Goal: Task Accomplishment & Management: Complete application form

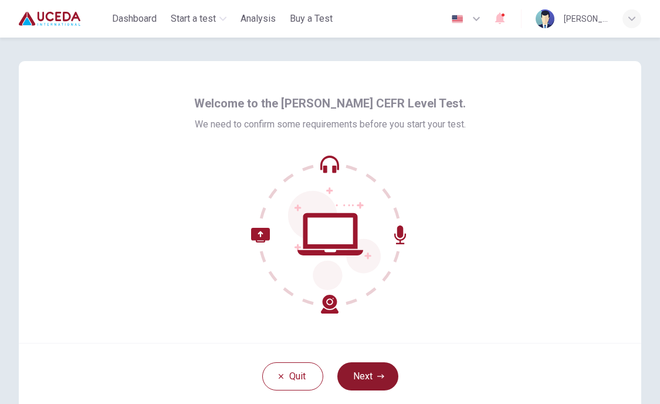
click at [366, 378] on button "Next" at bounding box center [367, 376] width 61 height 28
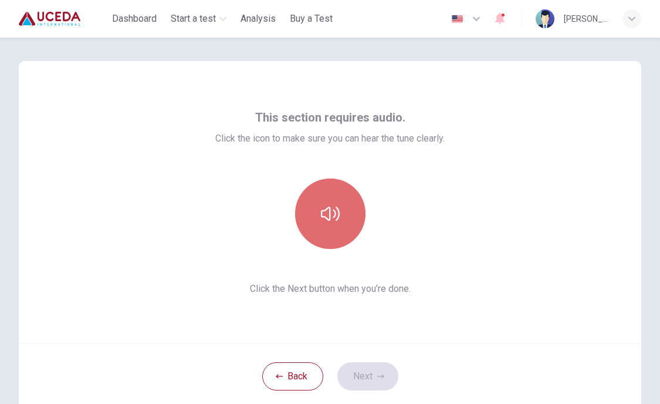
click at [332, 226] on button "button" at bounding box center [330, 213] width 70 height 70
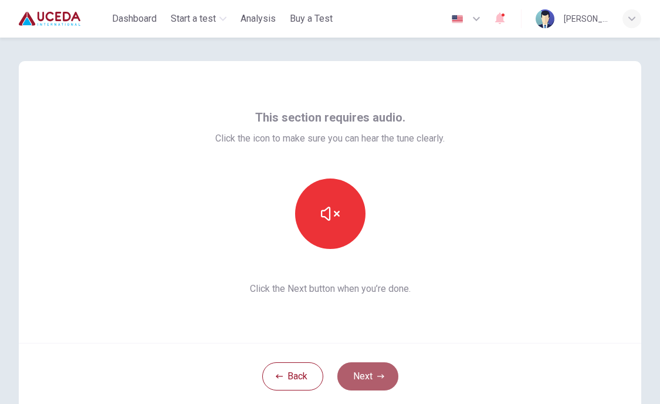
click at [374, 383] on button "Next" at bounding box center [367, 376] width 61 height 28
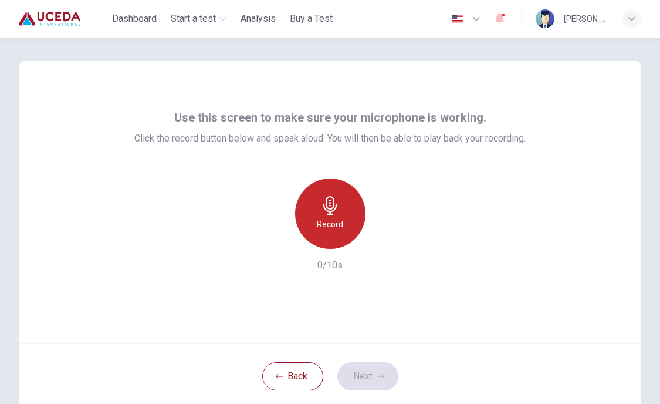
click at [337, 210] on icon "button" at bounding box center [330, 205] width 19 height 19
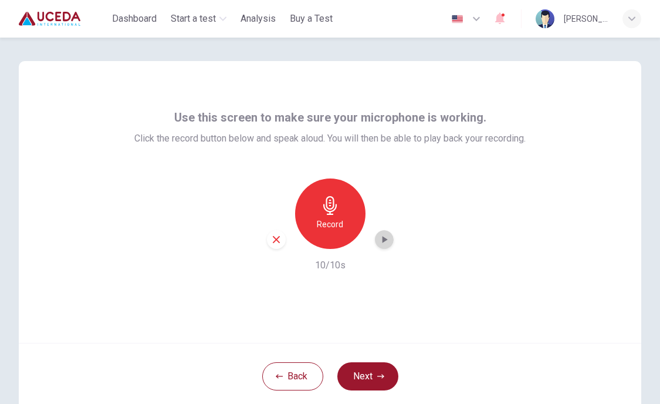
click at [384, 245] on div "button" at bounding box center [384, 239] width 19 height 19
click at [370, 374] on button "Next" at bounding box center [367, 376] width 61 height 28
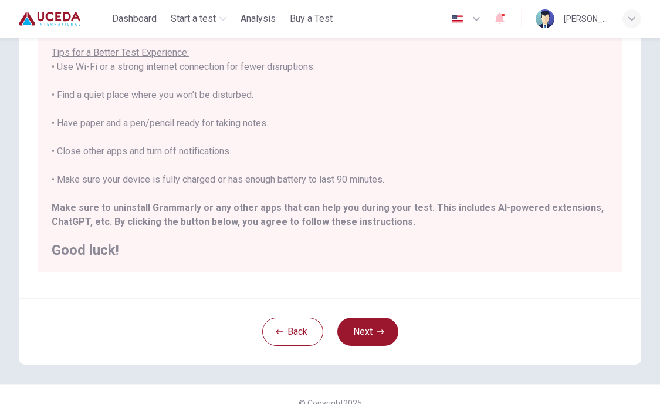
scroll to position [212, 0]
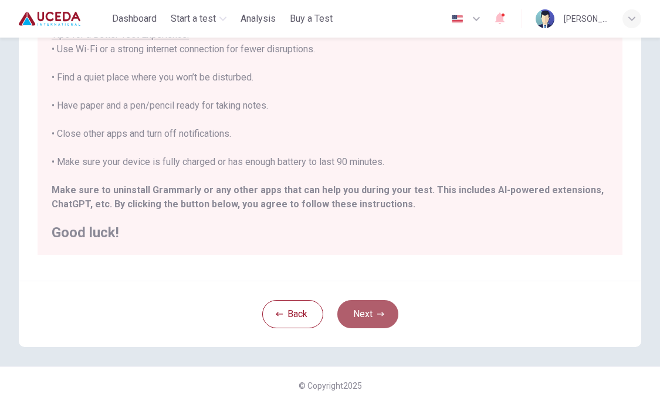
click at [362, 317] on button "Next" at bounding box center [367, 314] width 61 height 28
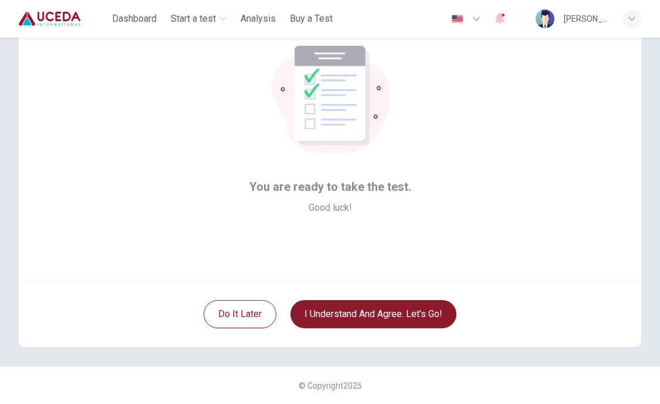
scroll to position [62, 0]
click at [362, 317] on button "I understand and agree. Let’s go!" at bounding box center [373, 314] width 166 height 28
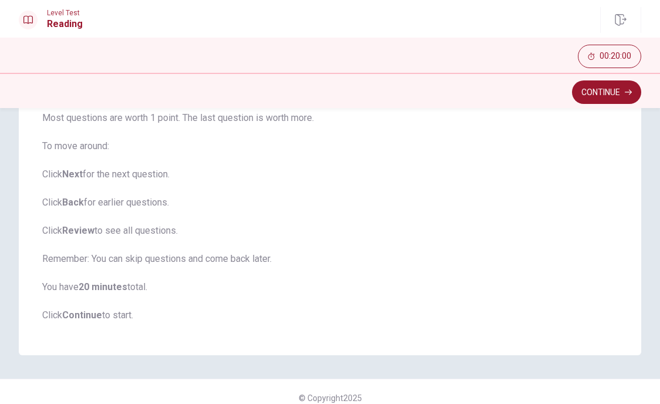
scroll to position [164, 0]
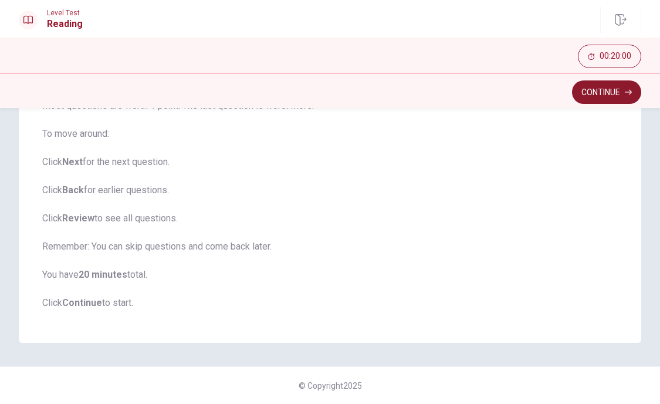
click at [596, 100] on button "Continue" at bounding box center [606, 91] width 69 height 23
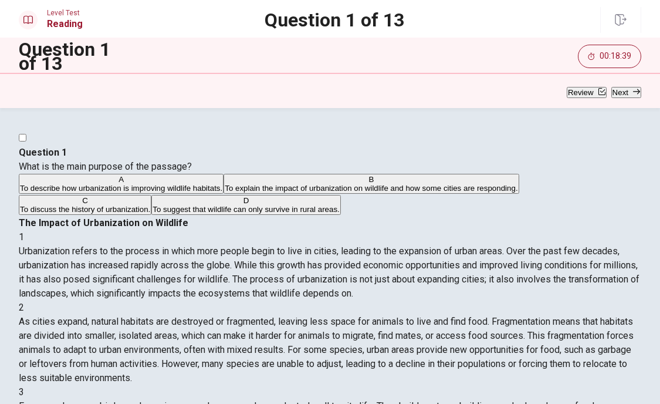
scroll to position [389, 0]
click at [225, 184] on div "B" at bounding box center [371, 179] width 293 height 9
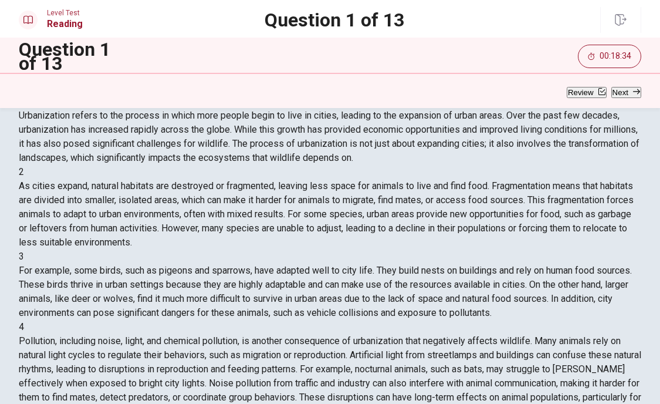
scroll to position [197, 0]
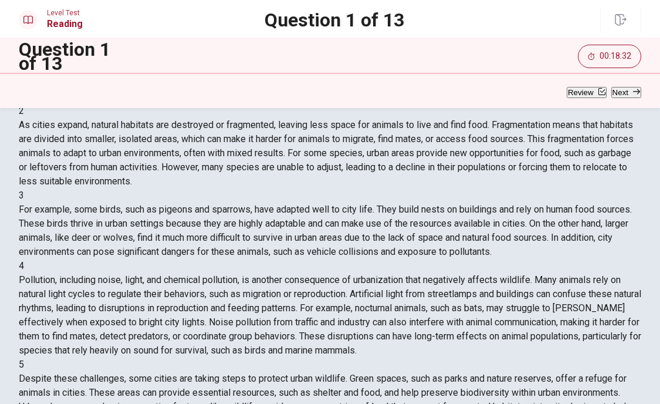
click at [611, 89] on button "Next" at bounding box center [626, 92] width 30 height 11
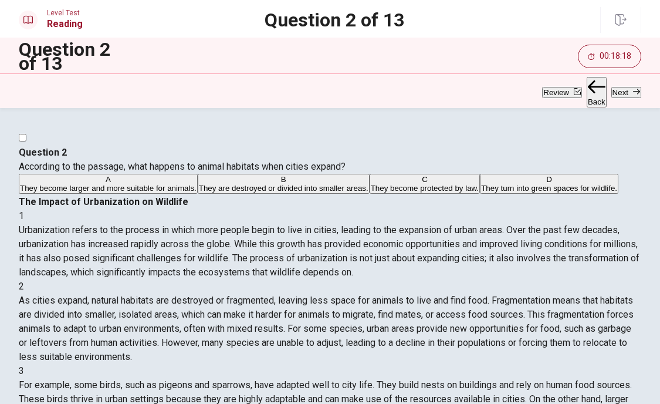
scroll to position [8, 0]
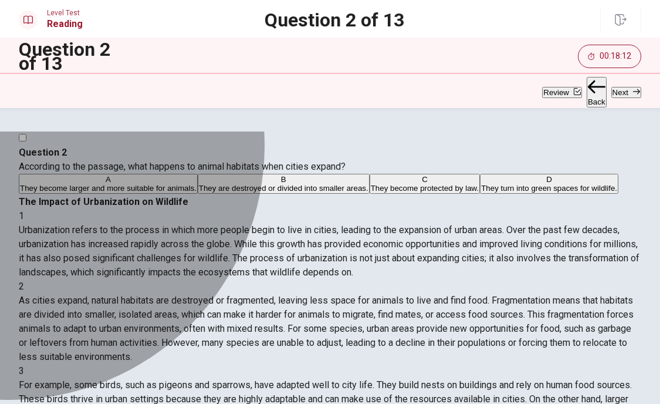
click at [199, 184] on div "B" at bounding box center [284, 179] width 170 height 9
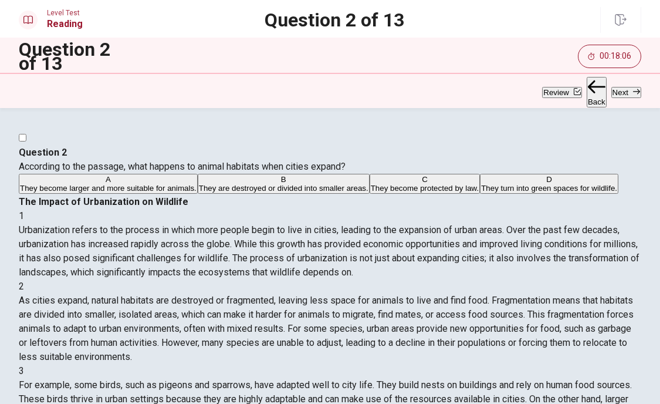
scroll to position [102, 0]
click at [617, 97] on button "Next" at bounding box center [626, 92] width 30 height 11
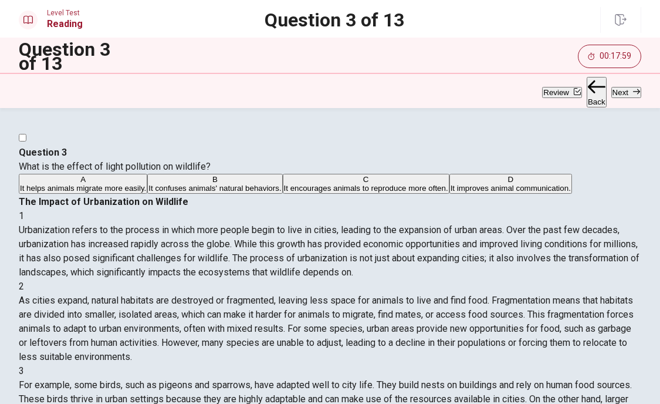
scroll to position [300, 0]
click at [148, 184] on div "B" at bounding box center [214, 179] width 133 height 9
click at [633, 92] on icon "button" at bounding box center [636, 91] width 7 height 7
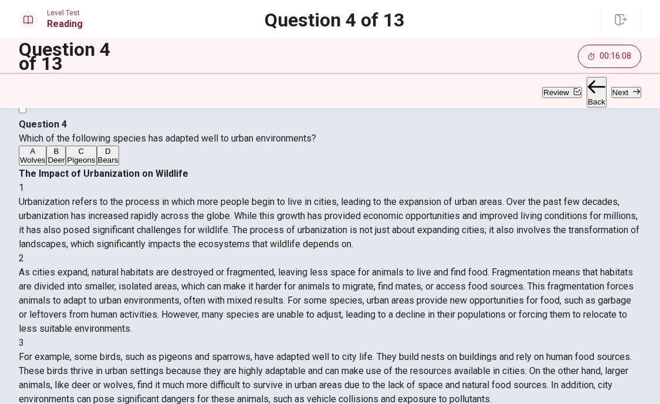
scroll to position [68, 0]
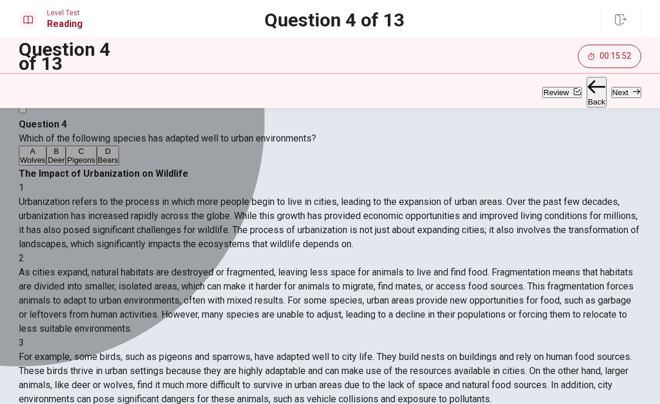
click at [67, 155] on div "C" at bounding box center [81, 151] width 28 height 9
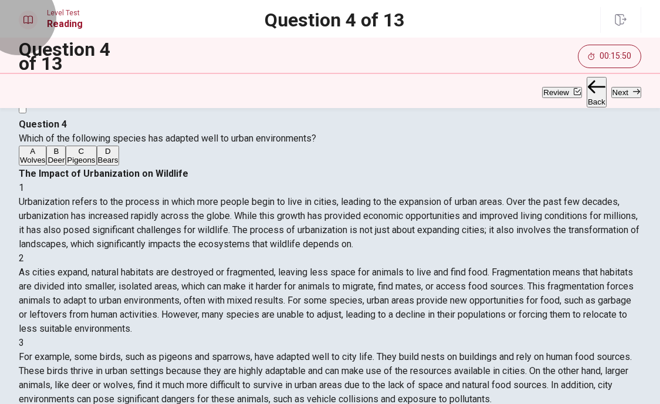
click at [611, 98] on button "Next" at bounding box center [626, 92] width 30 height 11
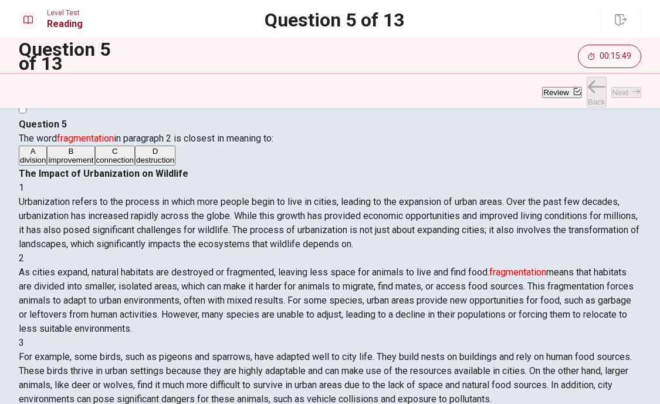
scroll to position [131, 0]
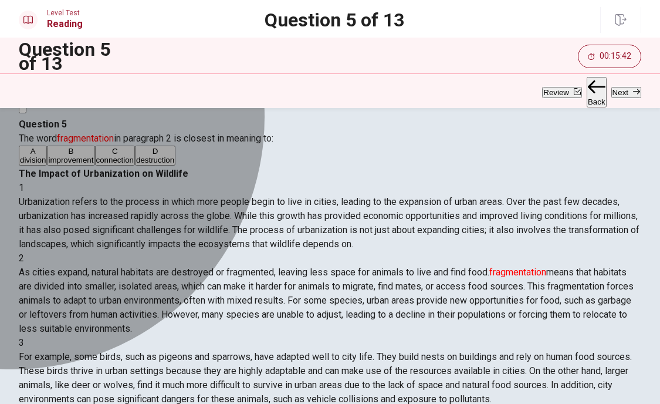
click at [46, 155] on div "A" at bounding box center [33, 151] width 26 height 9
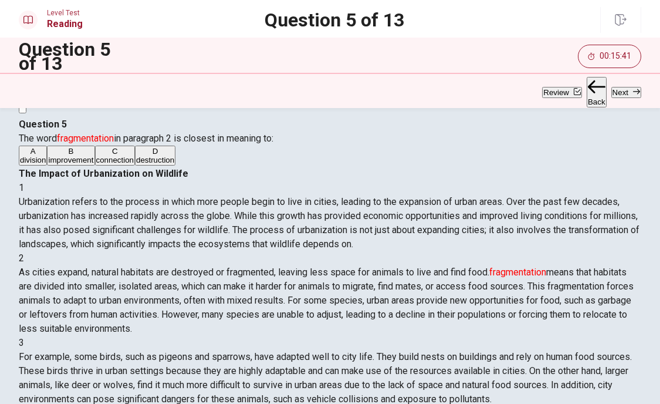
click at [613, 90] on button "Next" at bounding box center [626, 92] width 30 height 11
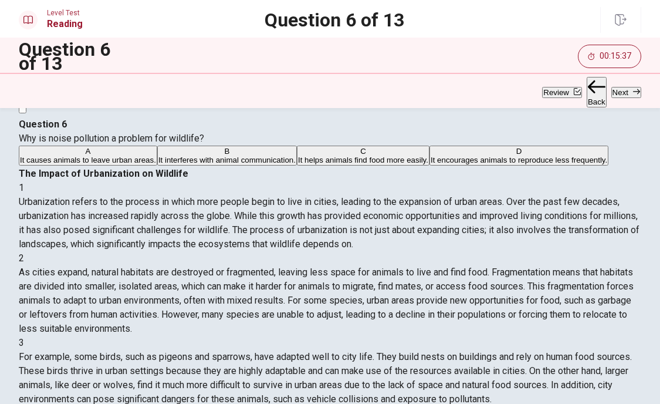
scroll to position [397, 0]
click at [208, 164] on span "It interferes with animal communication." at bounding box center [226, 159] width 137 height 9
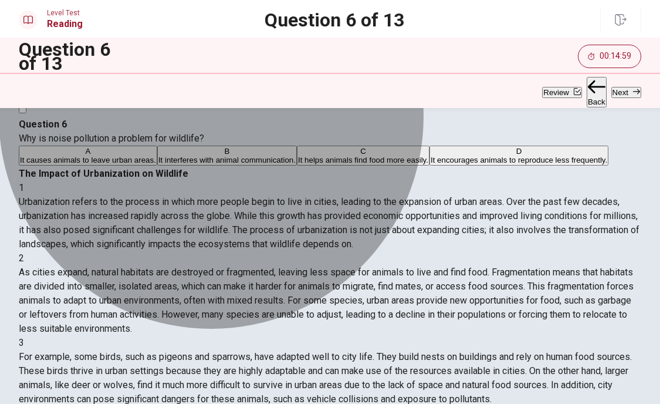
click at [431, 164] on span "It encourages animals to reproduce less frequently." at bounding box center [519, 159] width 177 height 9
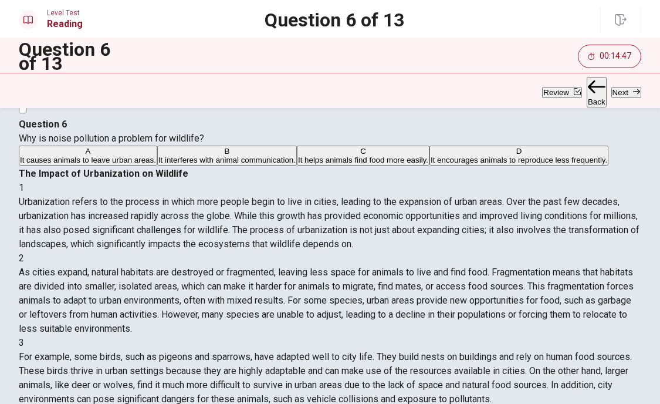
click at [156, 164] on span "It causes animals to leave urban areas." at bounding box center [88, 159] width 136 height 9
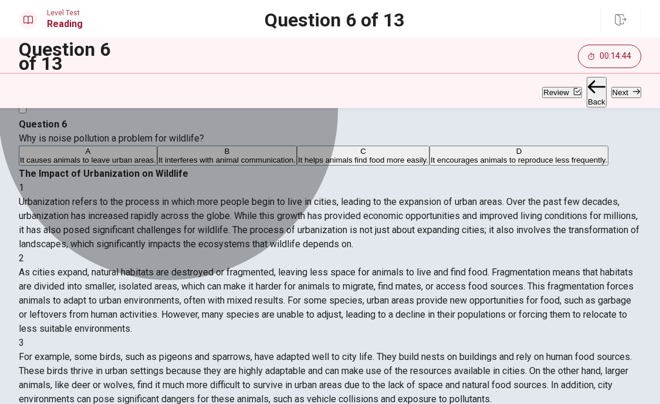
click at [298, 164] on span "It helps animals find food more easily." at bounding box center [363, 159] width 130 height 9
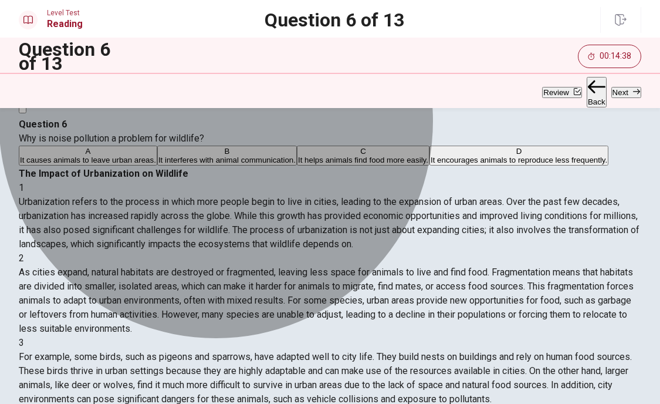
click at [431, 164] on span "It encourages animals to reproduce less frequently." at bounding box center [519, 159] width 177 height 9
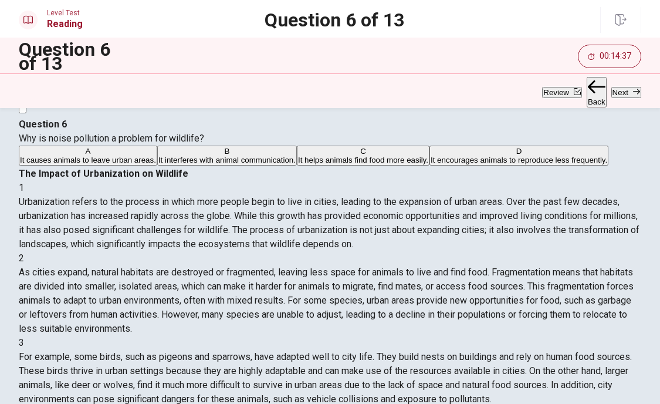
click at [620, 94] on button "Next" at bounding box center [626, 92] width 30 height 11
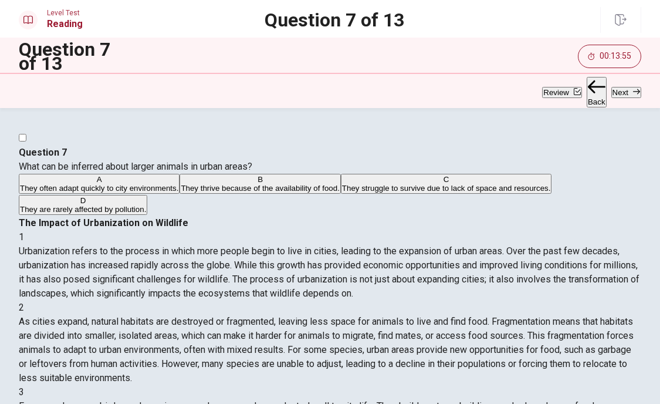
scroll to position [168, 0]
click at [342, 192] on span "They struggle to survive due to lack of space and resources." at bounding box center [446, 188] width 209 height 9
click at [633, 90] on icon "button" at bounding box center [636, 91] width 7 height 7
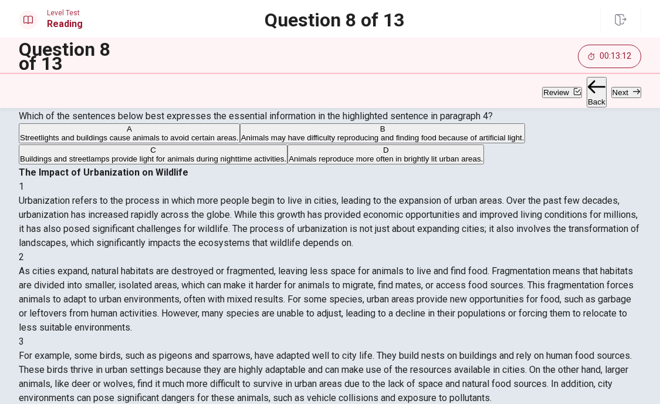
scroll to position [49, 0]
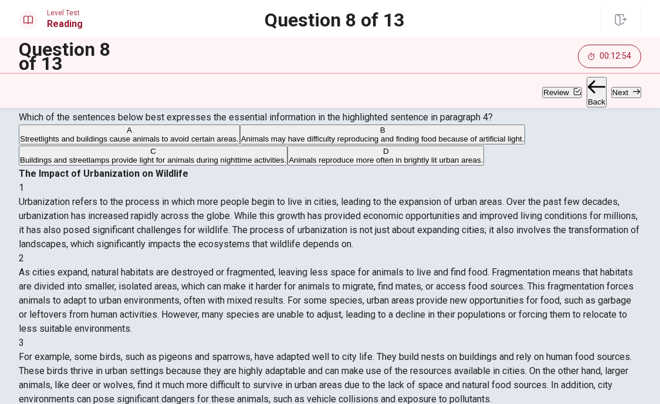
click at [255, 143] on span "Animals may have difficulty reproducing and finding food because of artificial …" at bounding box center [382, 138] width 283 height 9
click at [618, 87] on button "Next" at bounding box center [626, 92] width 30 height 11
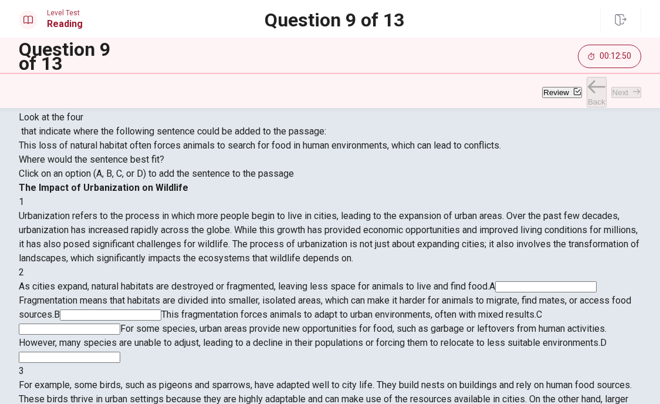
scroll to position [71, 0]
click at [120, 323] on input at bounding box center [70, 328] width 102 height 11
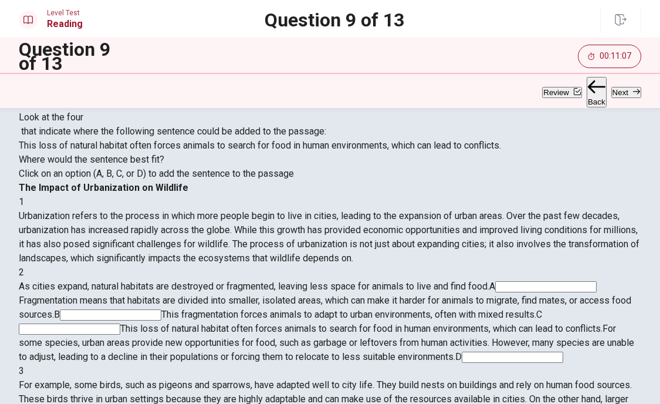
scroll to position [174, 0]
click at [618, 92] on button "Next" at bounding box center [626, 92] width 30 height 11
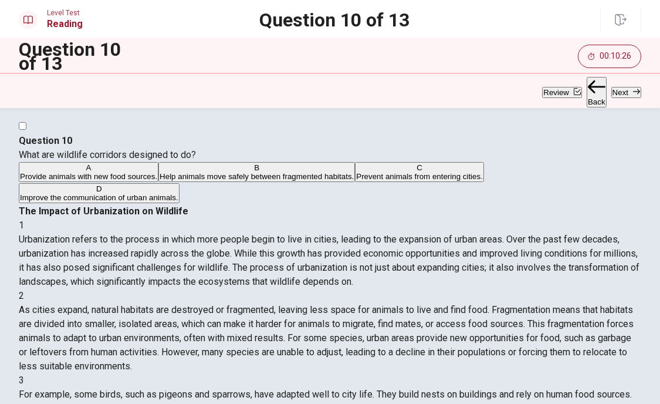
scroll to position [0, 0]
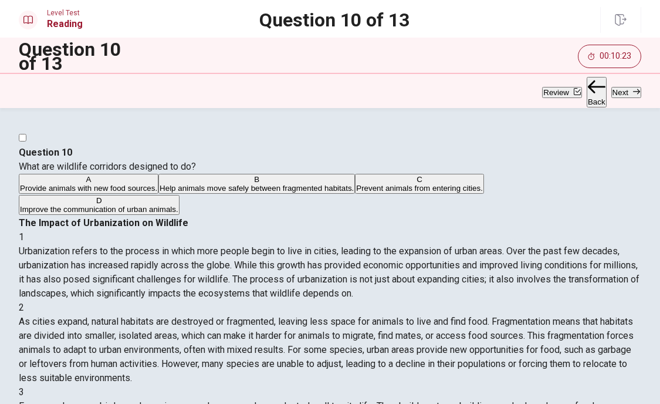
click at [166, 192] on span "Help animals move safely between fragmented habitats." at bounding box center [257, 188] width 194 height 9
click at [615, 93] on button "Next" at bounding box center [626, 92] width 30 height 11
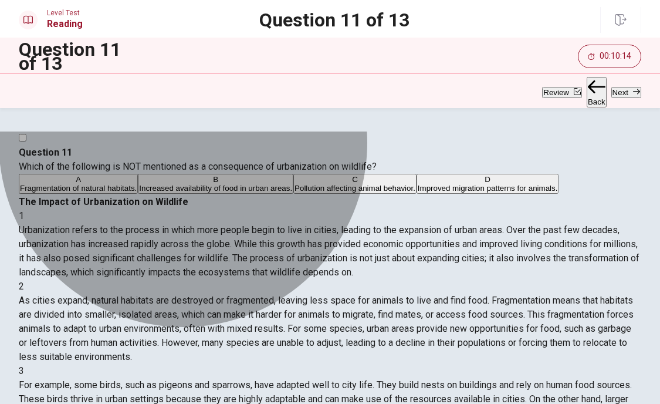
click at [418, 192] on span "Improved migration patterns for animals." at bounding box center [488, 188] width 140 height 9
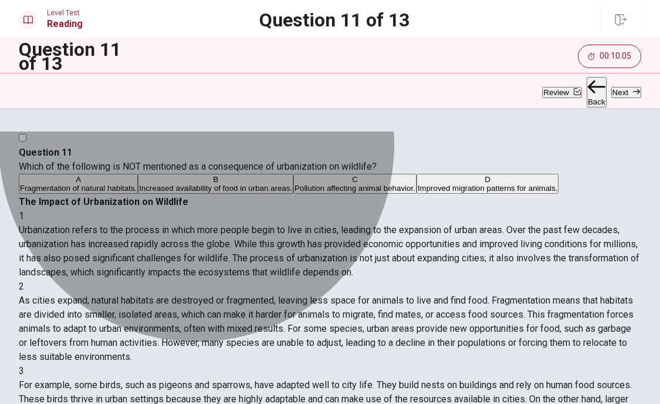
click at [239, 192] on span "Increased availability of food in urban areas." at bounding box center [215, 188] width 153 height 9
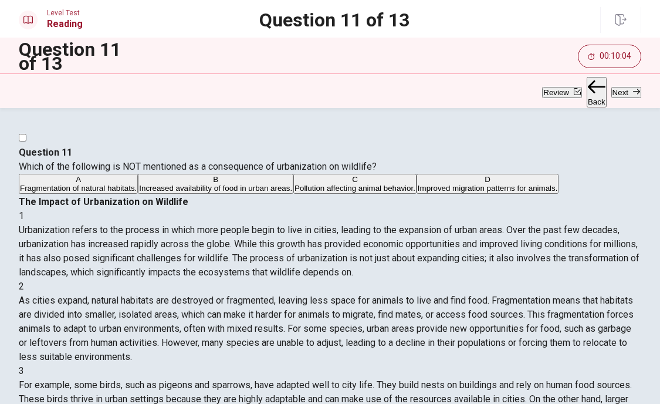
click at [611, 90] on button "Next" at bounding box center [626, 92] width 30 height 11
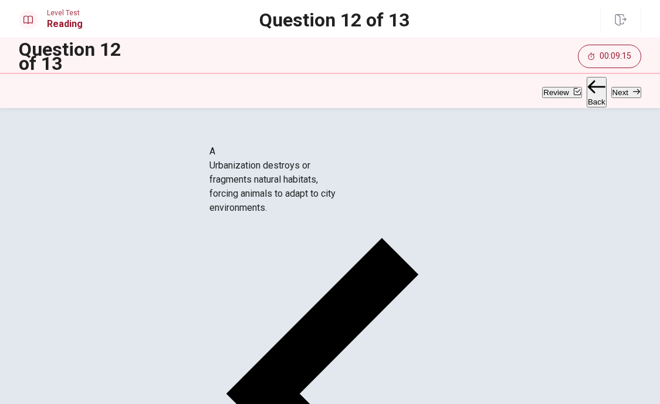
drag, startPoint x: 103, startPoint y: 177, endPoint x: 273, endPoint y: 184, distance: 170.3
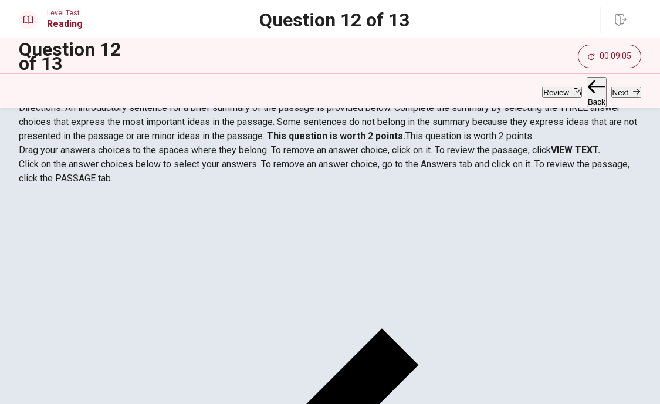
scroll to position [32, 0]
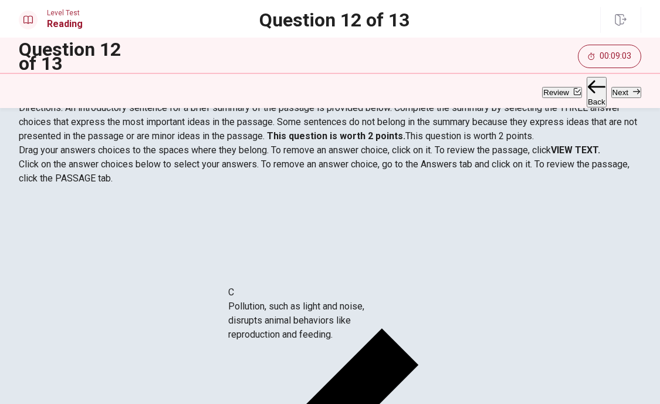
drag, startPoint x: 110, startPoint y: 313, endPoint x: 302, endPoint y: 318, distance: 192.5
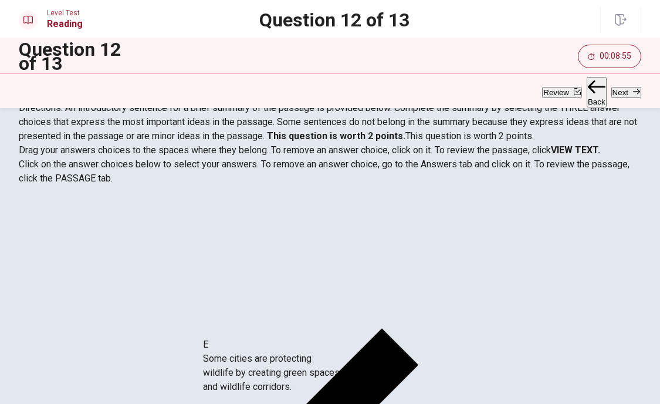
scroll to position [12, 0]
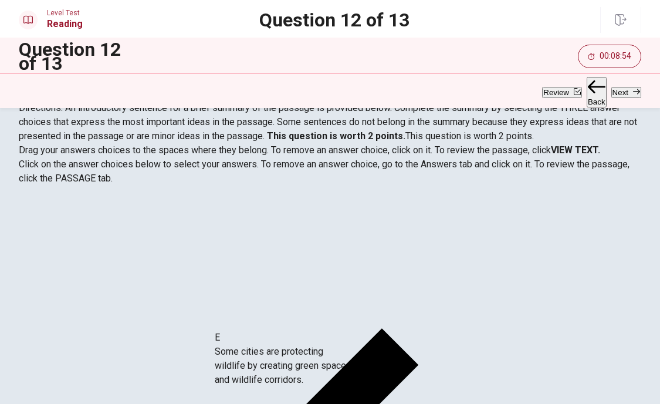
drag, startPoint x: 124, startPoint y: 324, endPoint x: 302, endPoint y: 366, distance: 182.7
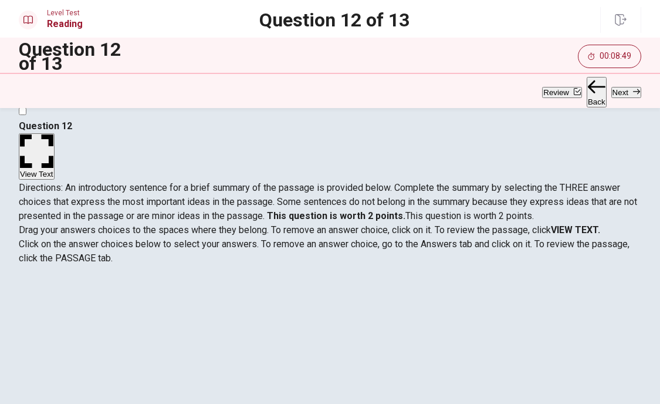
scroll to position [22, 0]
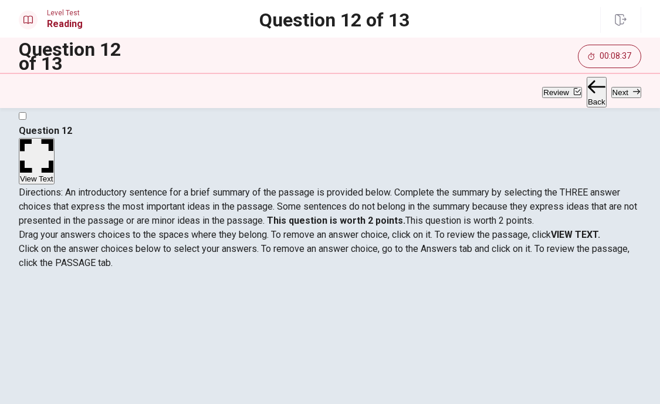
click at [611, 94] on button "Next" at bounding box center [626, 92] width 30 height 11
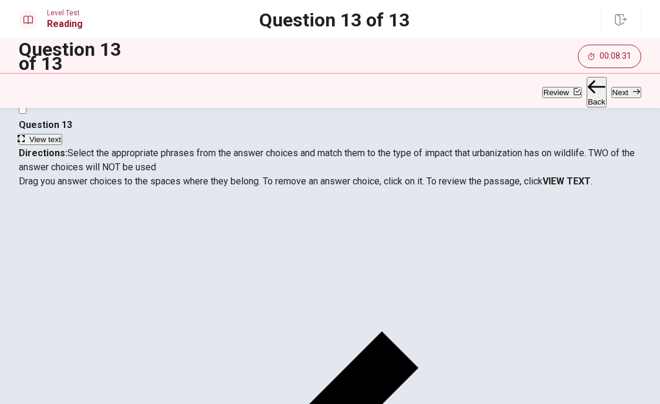
scroll to position [45, 0]
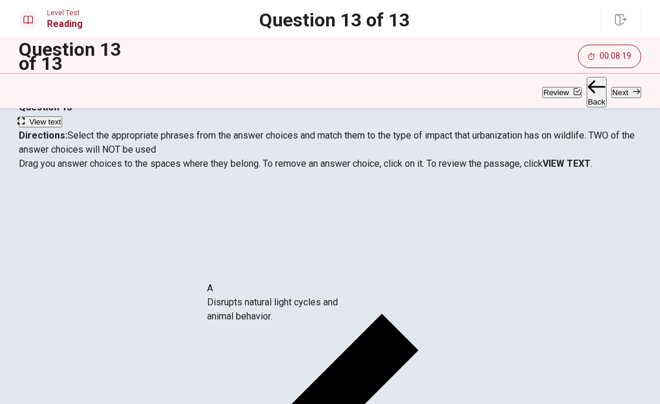
drag, startPoint x: 136, startPoint y: 287, endPoint x: 305, endPoint y: 298, distance: 168.8
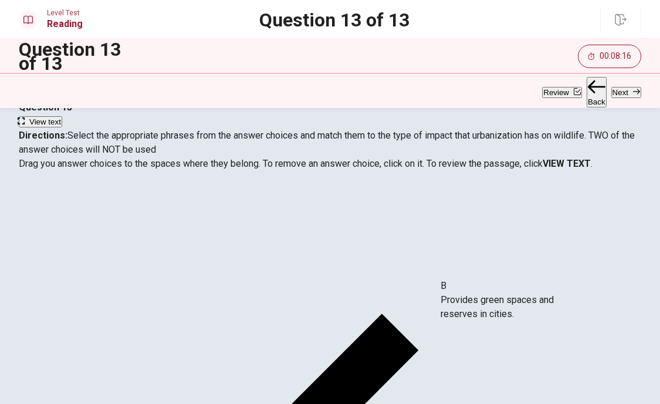
drag, startPoint x: 134, startPoint y: 286, endPoint x: 539, endPoint y: 295, distance: 404.3
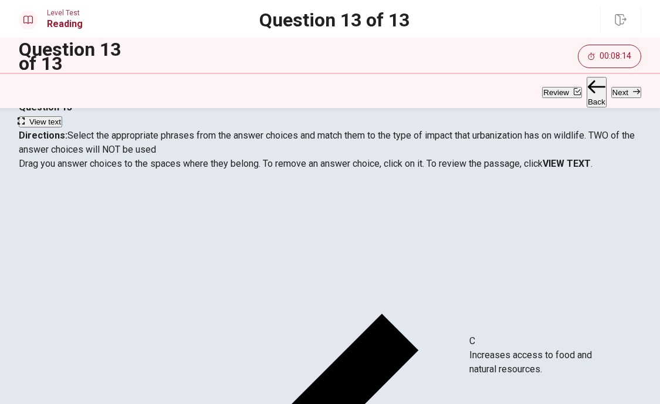
drag, startPoint x: 132, startPoint y: 297, endPoint x: 562, endPoint y: 362, distance: 434.9
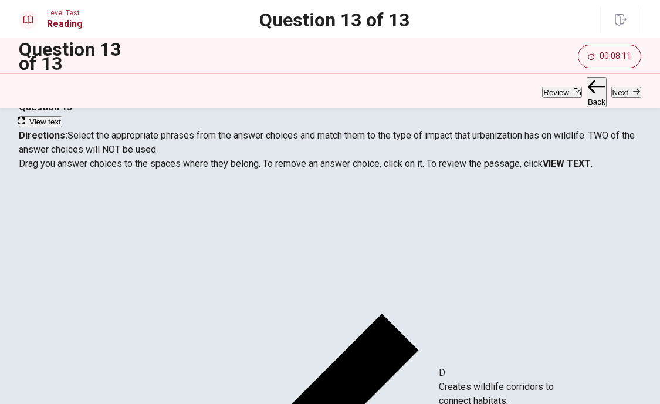
drag, startPoint x: 132, startPoint y: 295, endPoint x: 537, endPoint y: 391, distance: 416.7
drag, startPoint x: 109, startPoint y: 299, endPoint x: 486, endPoint y: 399, distance: 390.4
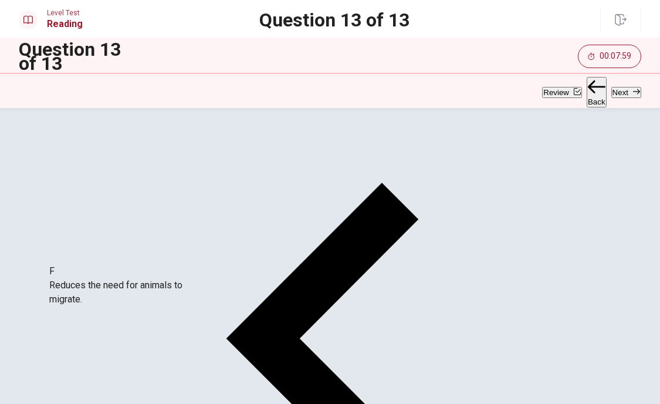
scroll to position [4, 0]
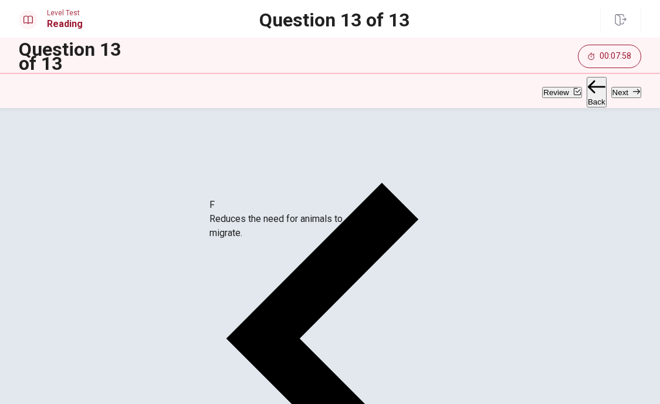
drag, startPoint x: 120, startPoint y: 299, endPoint x: 290, endPoint y: 231, distance: 183.3
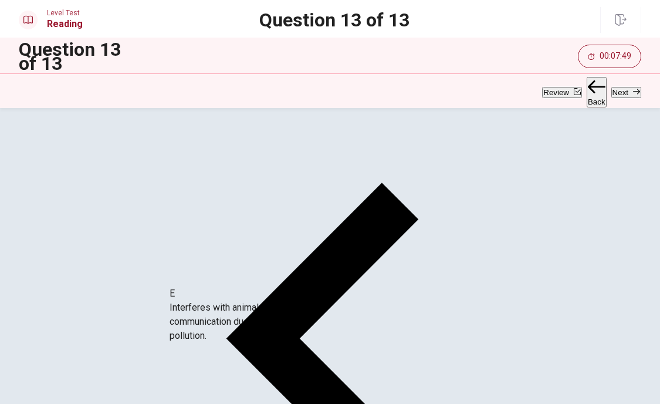
scroll to position [0, 0]
drag, startPoint x: 95, startPoint y: 227, endPoint x: 268, endPoint y: 313, distance: 192.9
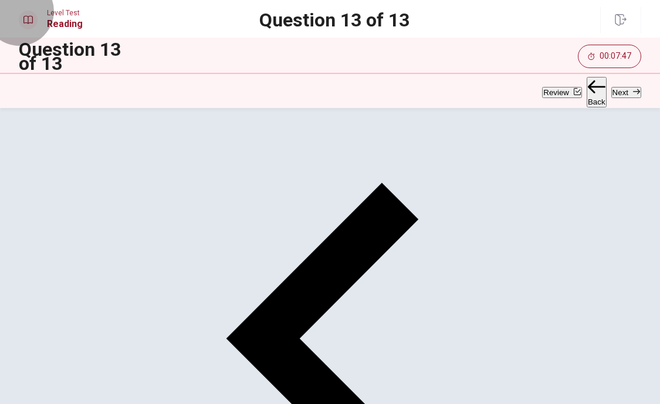
click at [611, 92] on button "Next" at bounding box center [626, 92] width 30 height 11
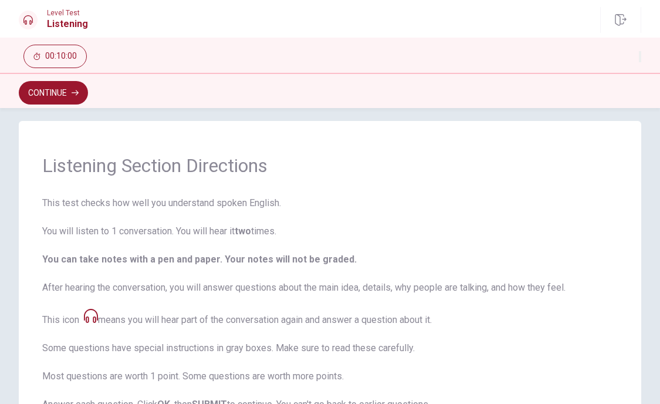
scroll to position [0, 0]
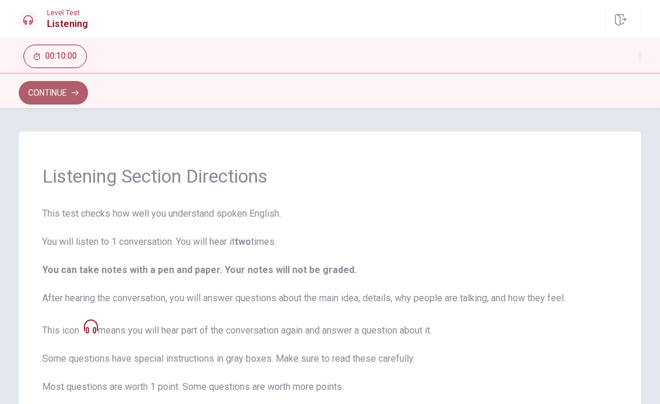
click at [66, 97] on button "Continue" at bounding box center [53, 92] width 69 height 23
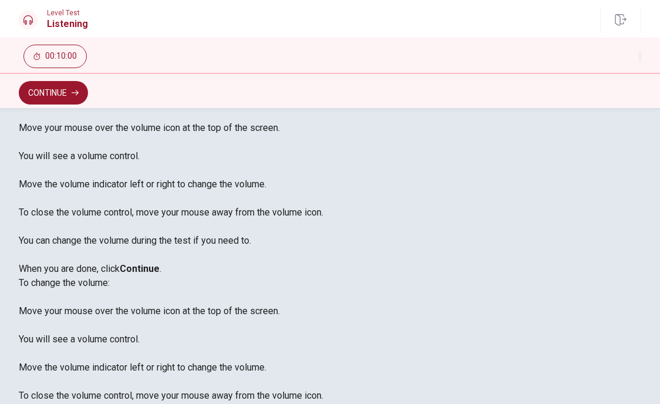
scroll to position [109, 0]
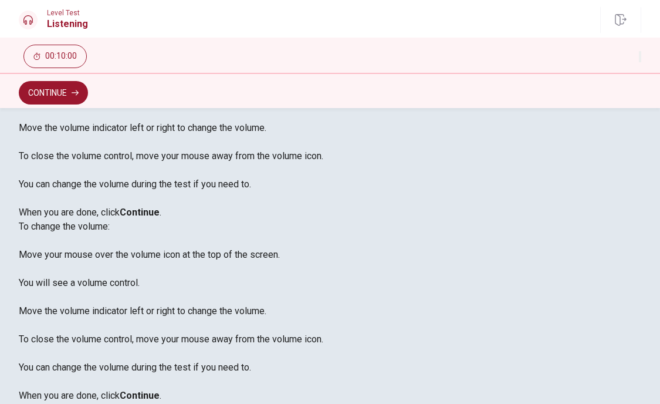
click at [50, 99] on button "Continue" at bounding box center [53, 92] width 69 height 23
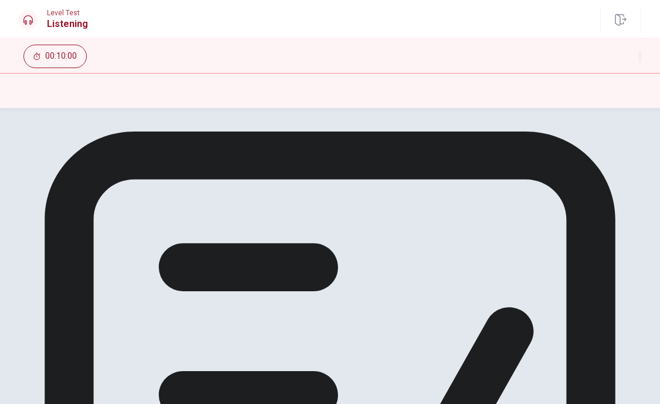
scroll to position [5, 0]
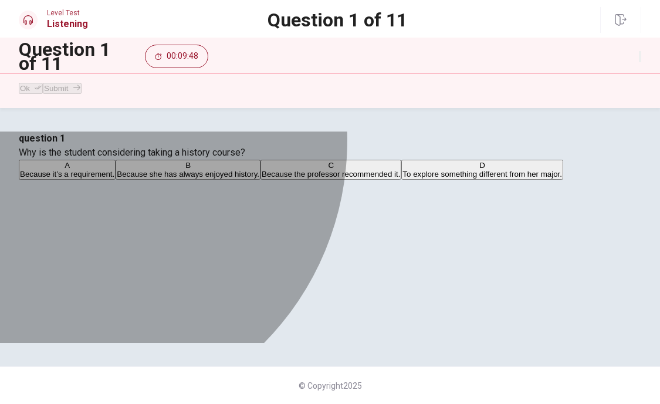
click at [262, 178] on span "Because the professor recommended it." at bounding box center [331, 174] width 138 height 9
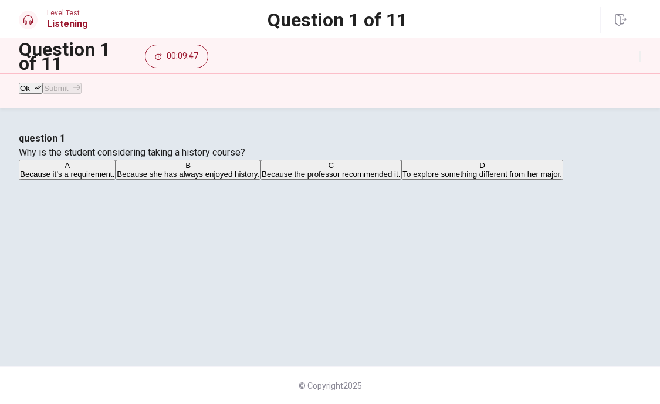
scroll to position [115, 0]
click at [36, 90] on button "Ok" at bounding box center [31, 88] width 24 height 11
click at [81, 90] on button "Submit" at bounding box center [62, 88] width 38 height 11
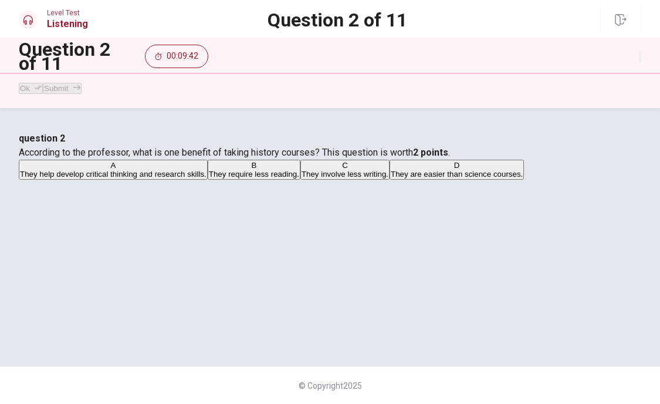
scroll to position [0, 0]
click at [207, 178] on span "They help develop critical thinking and research skills." at bounding box center [113, 174] width 187 height 9
click at [43, 94] on button "Ok" at bounding box center [31, 88] width 24 height 11
click at [81, 92] on button "Submit" at bounding box center [62, 88] width 38 height 11
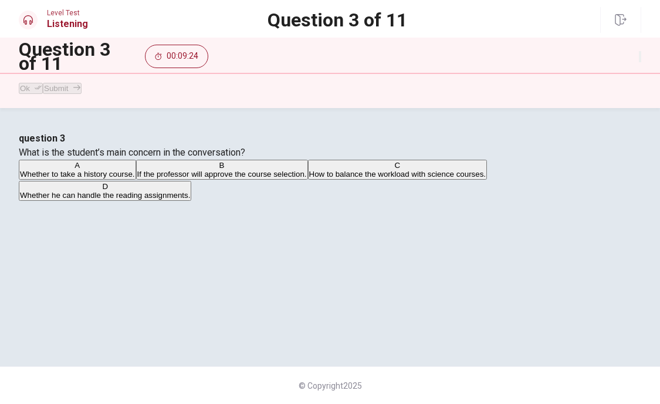
click at [309, 178] on span "How to balance the workload with science courses." at bounding box center [397, 174] width 177 height 9
click at [40, 94] on button "Ok" at bounding box center [31, 88] width 24 height 11
click at [234, 178] on span "If the professor will approve the course selection." at bounding box center [222, 174] width 170 height 9
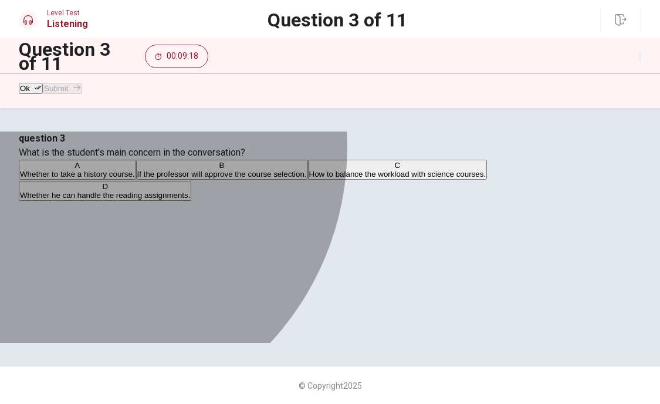
click at [309, 178] on span "How to balance the workload with science courses." at bounding box center [397, 174] width 177 height 9
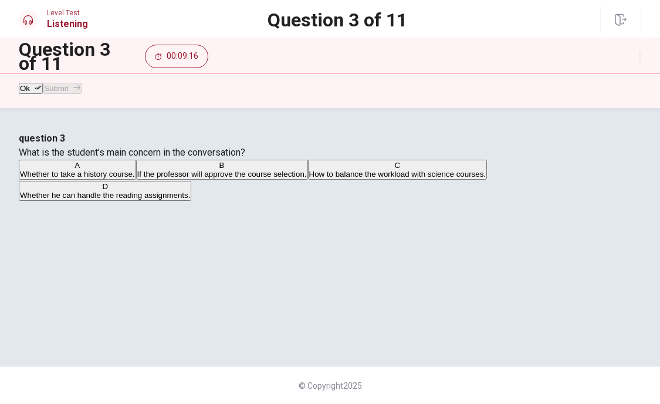
click at [39, 94] on button "Ok" at bounding box center [31, 88] width 24 height 11
click at [81, 94] on button "Submit" at bounding box center [62, 88] width 38 height 11
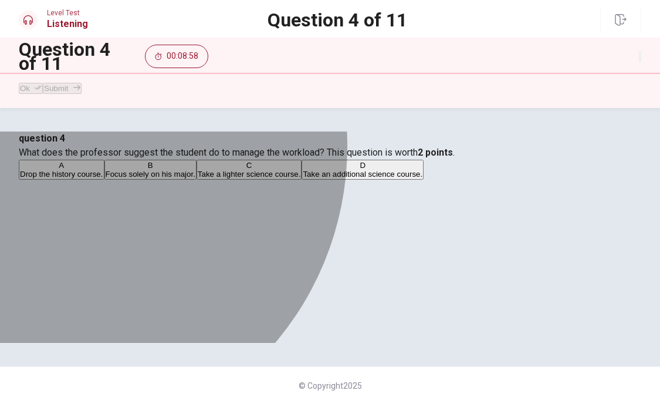
click at [195, 178] on span "Focus solely on his major." at bounding box center [151, 174] width 90 height 9
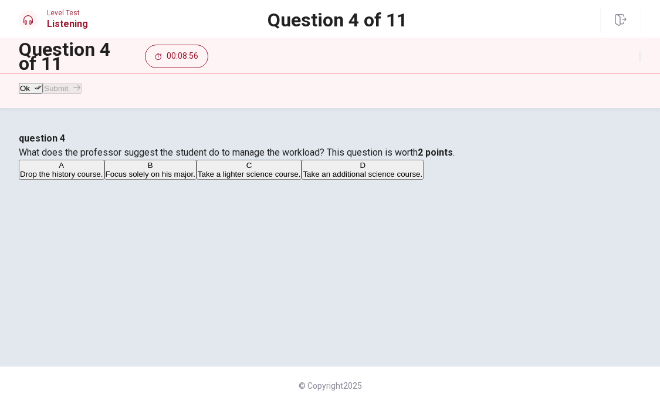
click at [32, 94] on button "Ok" at bounding box center [31, 88] width 24 height 11
click at [81, 94] on button "Submit" at bounding box center [62, 88] width 38 height 11
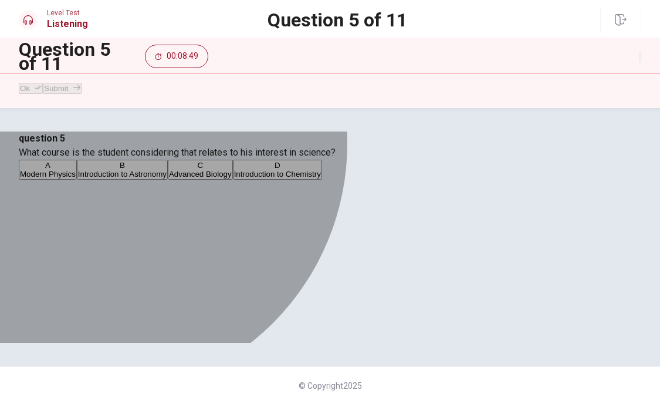
click at [167, 178] on span "Introduction to Astronomy" at bounding box center [122, 174] width 89 height 9
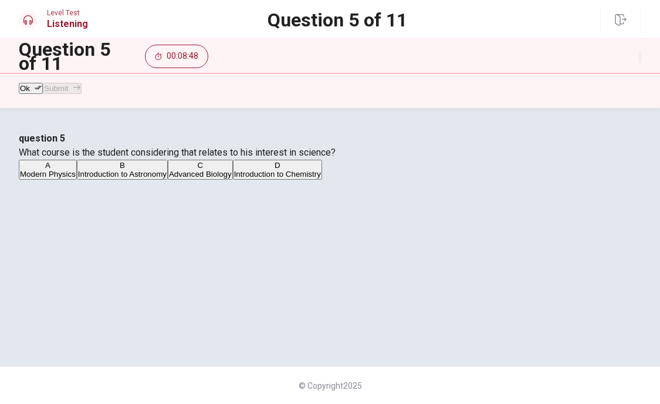
click at [42, 91] on icon "button" at bounding box center [38, 87] width 7 height 7
click at [81, 90] on button "Submit" at bounding box center [62, 88] width 38 height 11
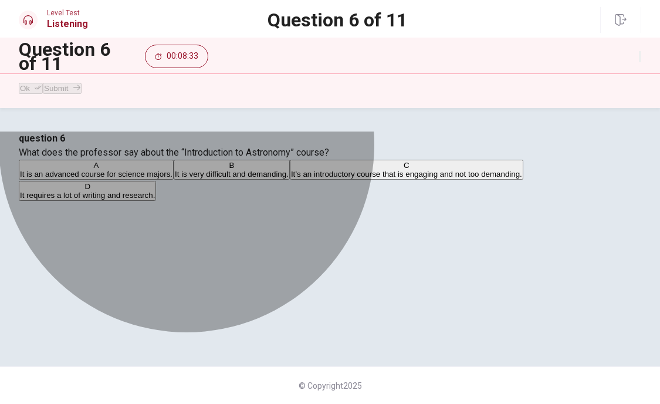
click at [343, 178] on span "It’s an introductory course that is engaging and not too demanding." at bounding box center [406, 174] width 231 height 9
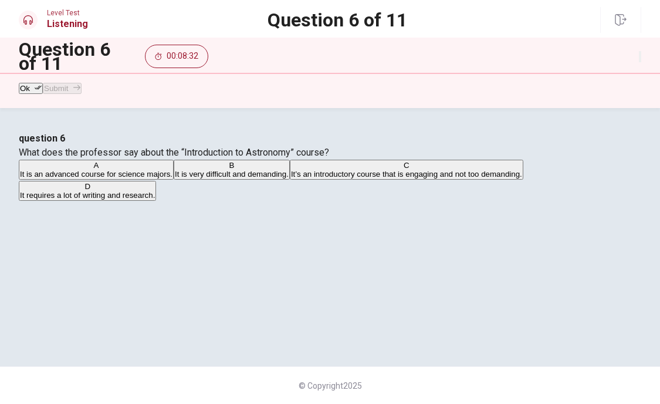
click at [37, 94] on button "Ok" at bounding box center [31, 88] width 24 height 11
click at [81, 90] on button "Submit" at bounding box center [62, 88] width 38 height 11
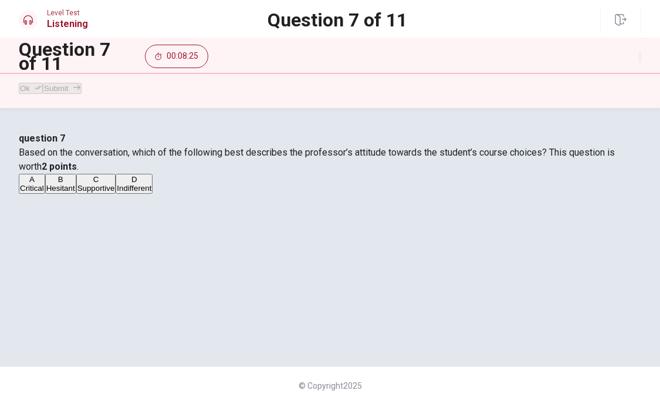
click at [115, 192] on span "Supportive" at bounding box center [96, 188] width 38 height 9
click at [43, 94] on button "Ok" at bounding box center [31, 88] width 24 height 11
click at [81, 92] on button "Submit" at bounding box center [62, 88] width 38 height 11
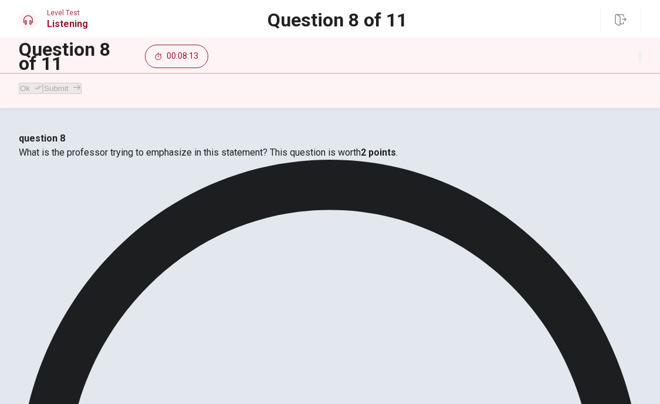
click at [33, 86] on button "Ok" at bounding box center [31, 88] width 24 height 11
click at [81, 94] on button "Submit" at bounding box center [62, 88] width 38 height 11
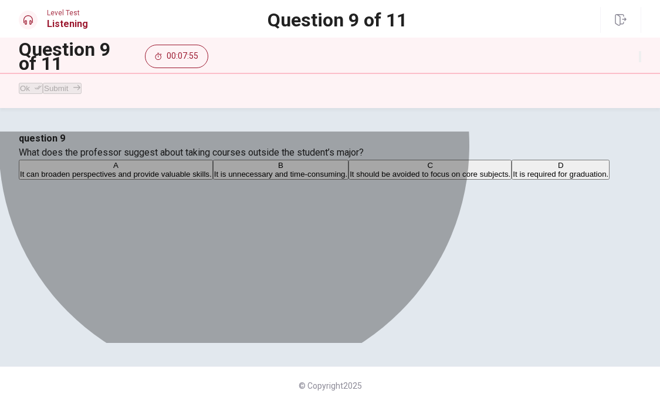
click at [212, 178] on span "It can broaden perspectives and provide valuable skills." at bounding box center [116, 174] width 192 height 9
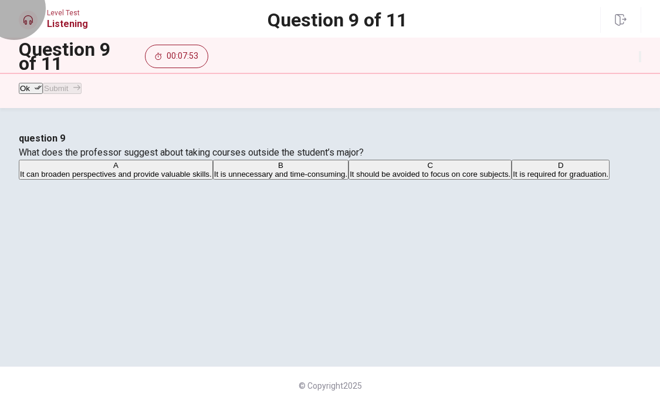
click at [33, 89] on button "Ok" at bounding box center [31, 88] width 24 height 11
click at [81, 92] on button "Submit" at bounding box center [62, 88] width 38 height 11
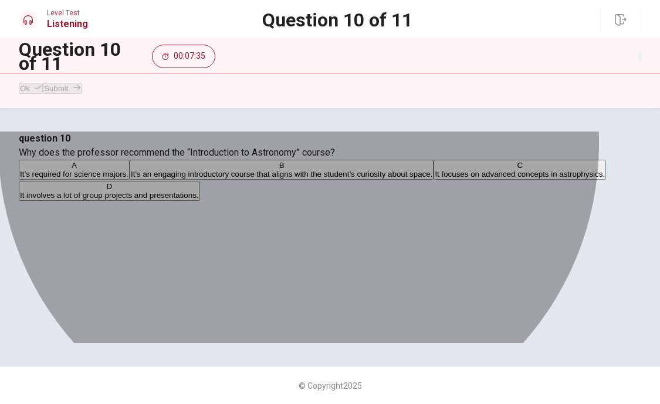
click at [432, 178] on span "It’s an engaging introductory course that aligns with the student’s curiosity a…" at bounding box center [282, 174] width 302 height 9
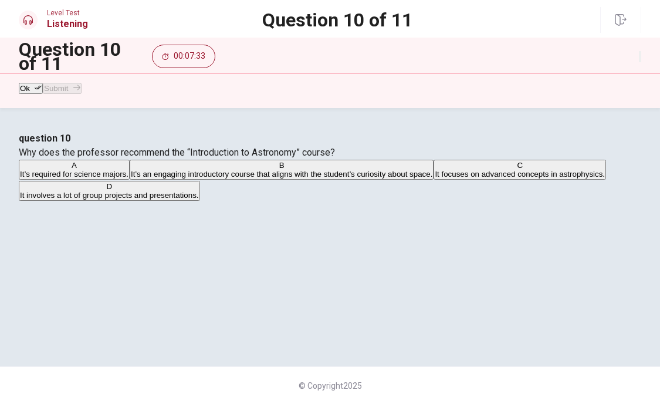
click at [40, 93] on button "Ok" at bounding box center [31, 88] width 24 height 11
click at [81, 86] on button "Submit" at bounding box center [62, 88] width 38 height 11
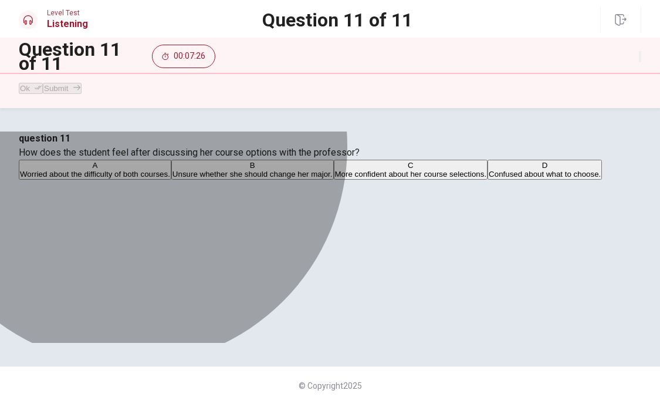
click at [335, 178] on span "More confident about her course selections." at bounding box center [411, 174] width 152 height 9
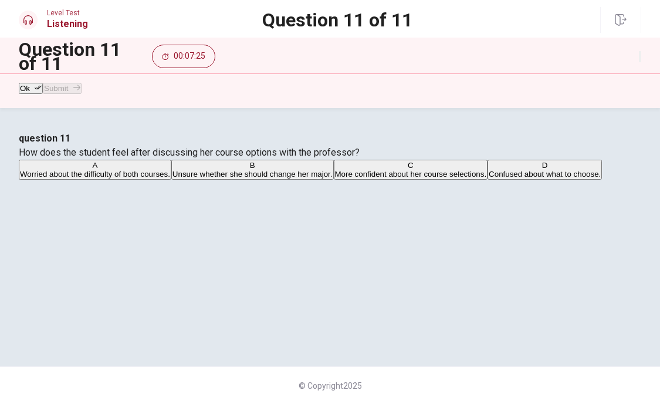
click at [42, 90] on icon "button" at bounding box center [38, 88] width 7 height 4
click at [81, 90] on button "Submit" at bounding box center [62, 88] width 38 height 11
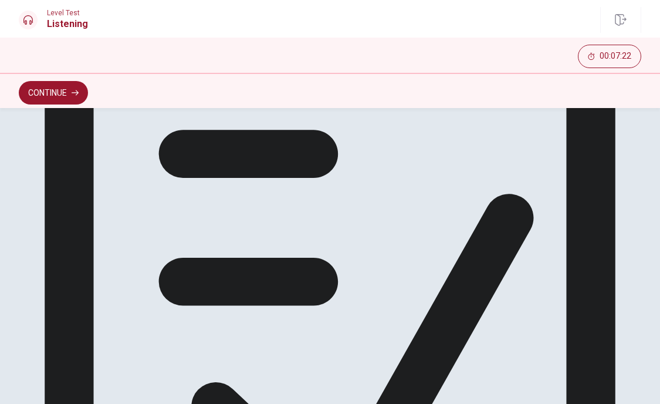
scroll to position [164, 0]
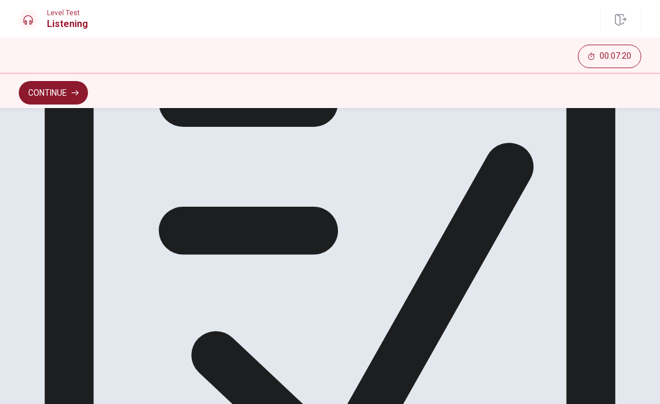
click at [67, 93] on button "Continue" at bounding box center [53, 92] width 69 height 23
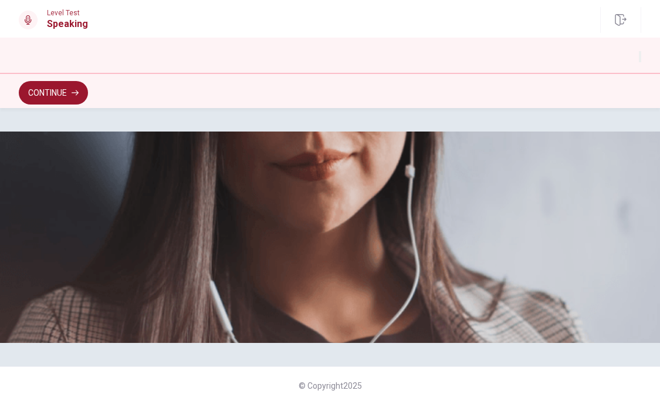
scroll to position [349, 0]
click at [69, 89] on button "Continue" at bounding box center [53, 92] width 69 height 23
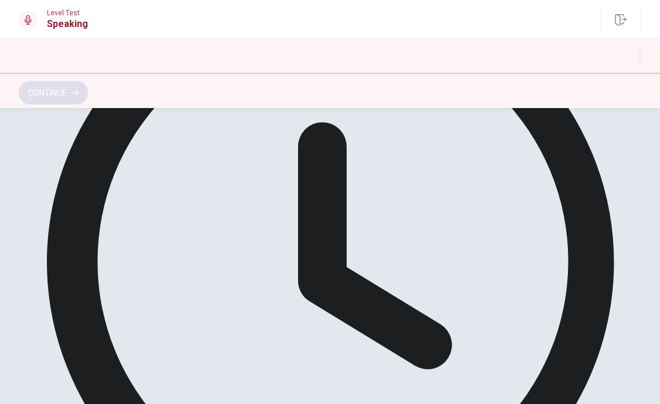
scroll to position [300, 0]
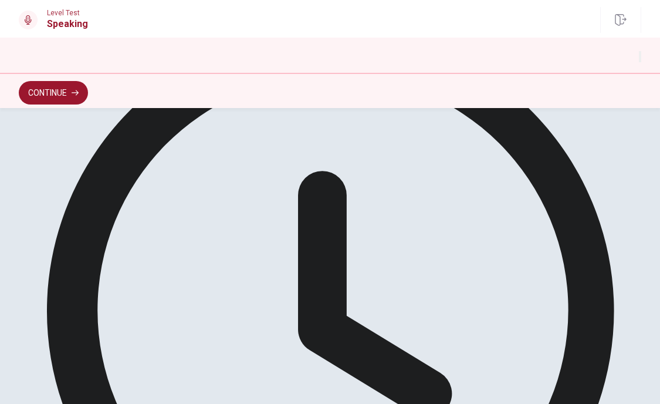
click at [63, 89] on button "Continue" at bounding box center [53, 92] width 69 height 23
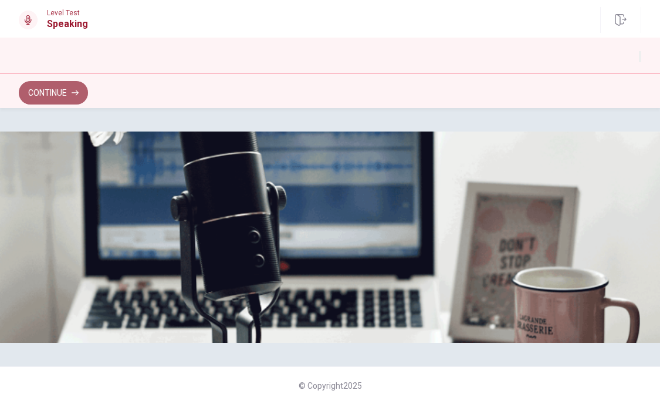
click at [42, 95] on button "Continue" at bounding box center [53, 92] width 69 height 23
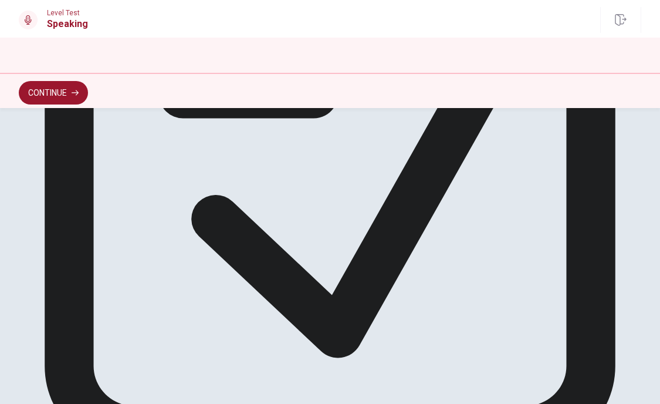
scroll to position [94, 0]
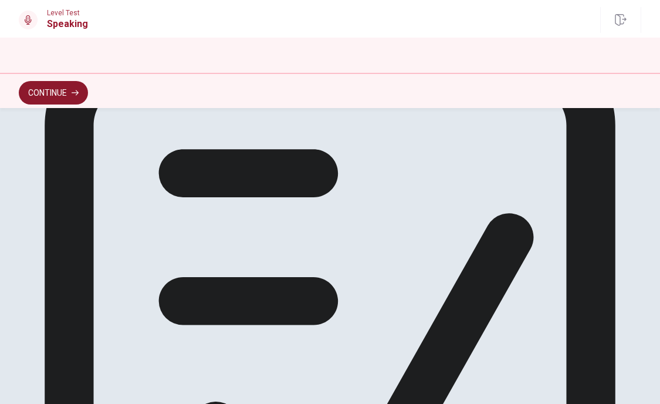
click at [60, 93] on button "Continue" at bounding box center [53, 92] width 69 height 23
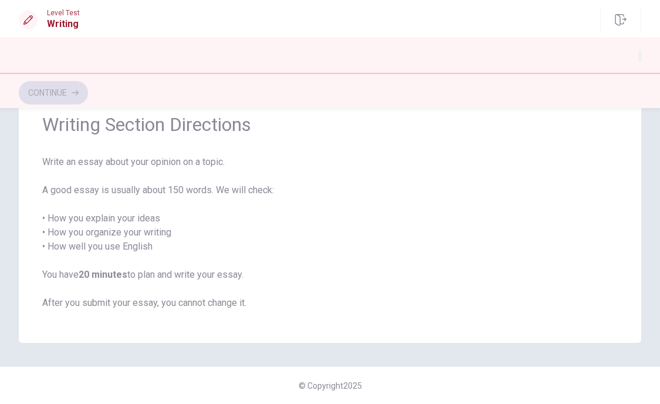
scroll to position [52, 0]
click at [88, 95] on button "Continue" at bounding box center [53, 92] width 69 height 23
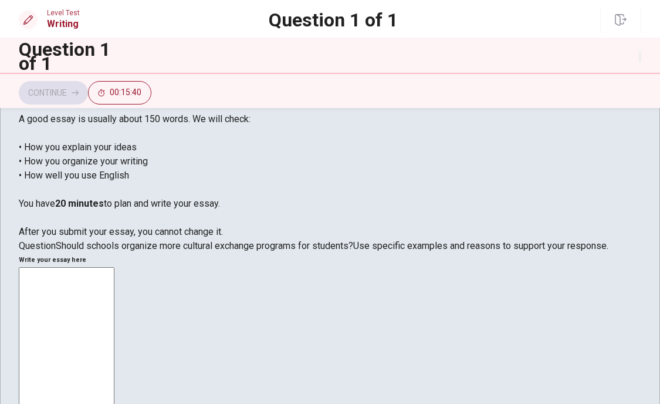
scroll to position [0, 0]
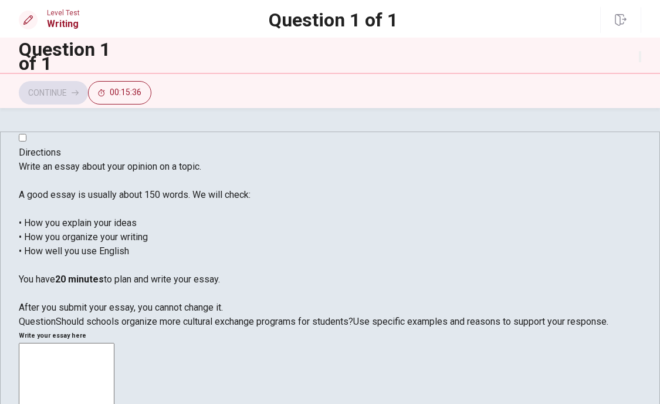
click at [639, 59] on button "button" at bounding box center [640, 56] width 2 height 11
click at [639, 58] on button "button" at bounding box center [640, 56] width 2 height 11
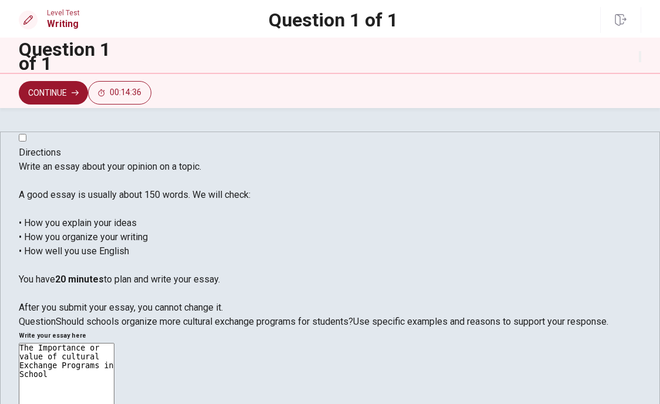
drag, startPoint x: 357, startPoint y: 187, endPoint x: 401, endPoint y: 205, distance: 47.4
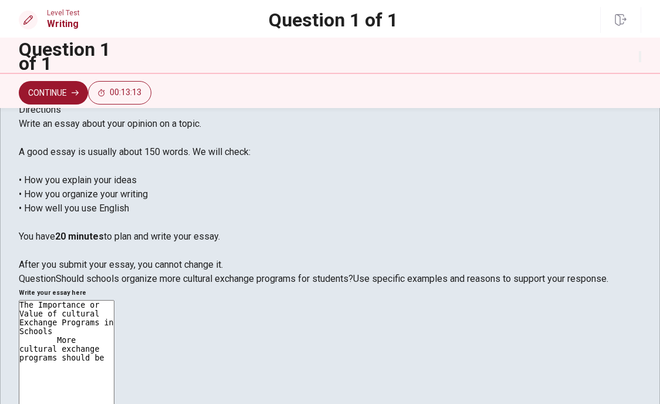
scroll to position [45, 0]
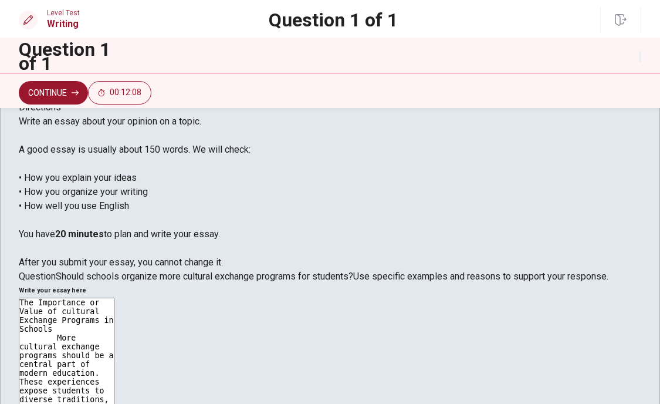
drag, startPoint x: 604, startPoint y: 214, endPoint x: 567, endPoint y: 216, distance: 37.0
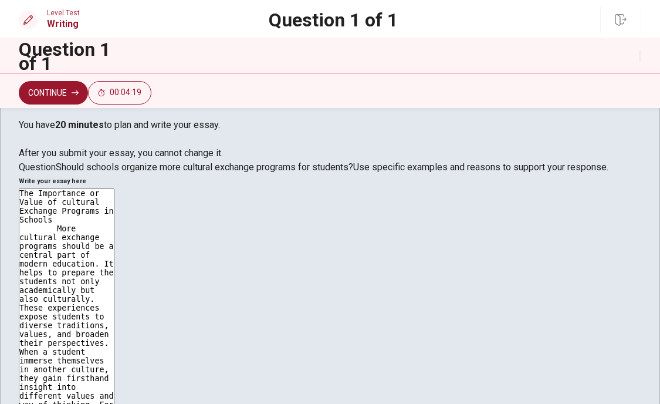
scroll to position [155, 0]
click at [114, 266] on textarea "The Importance or Value of cultural Exchange Programs in Schools More cultural …" at bounding box center [67, 350] width 96 height 324
click at [114, 268] on textarea "The Importance or Value of cultural Exchange Programs in Schools More cultural …" at bounding box center [67, 350] width 96 height 324
click at [114, 282] on textarea "The Importance or Value of cultural Exchange Programs in Schools More cultural …" at bounding box center [67, 350] width 96 height 324
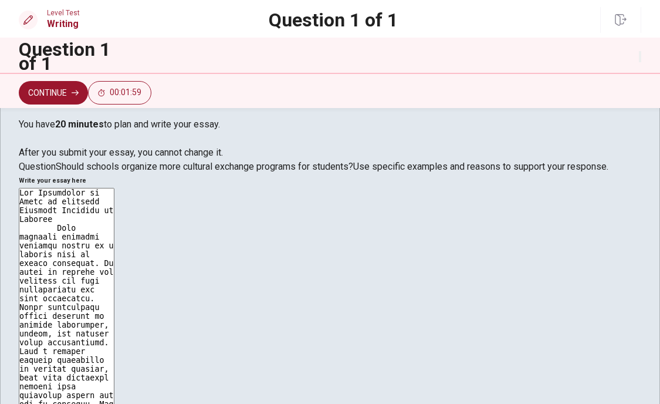
click at [114, 309] on textarea at bounding box center [67, 350] width 96 height 324
click at [114, 306] on textarea at bounding box center [67, 350] width 96 height 324
click at [114, 316] on textarea at bounding box center [67, 350] width 96 height 324
click at [114, 321] on textarea at bounding box center [67, 350] width 96 height 324
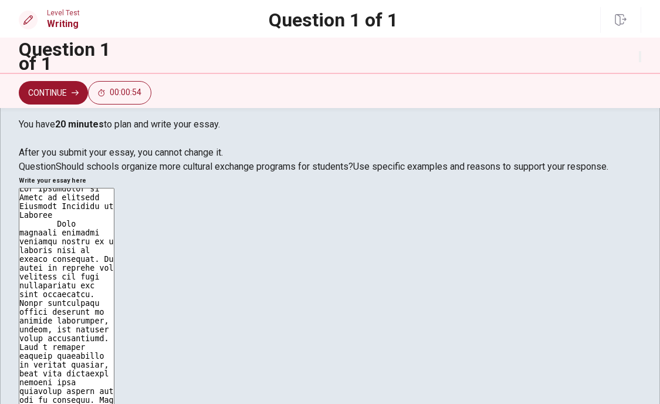
scroll to position [18, 0]
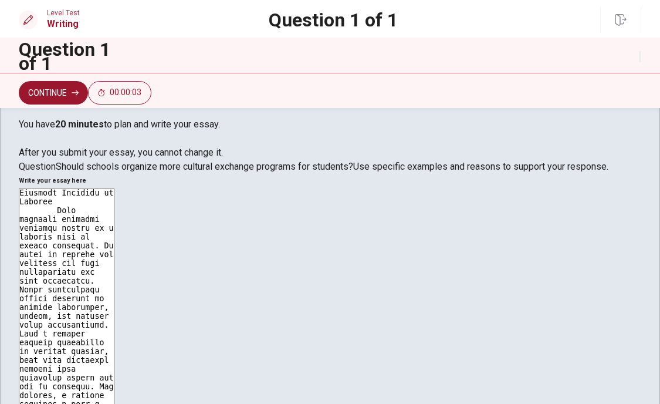
click at [114, 297] on textarea at bounding box center [67, 350] width 96 height 324
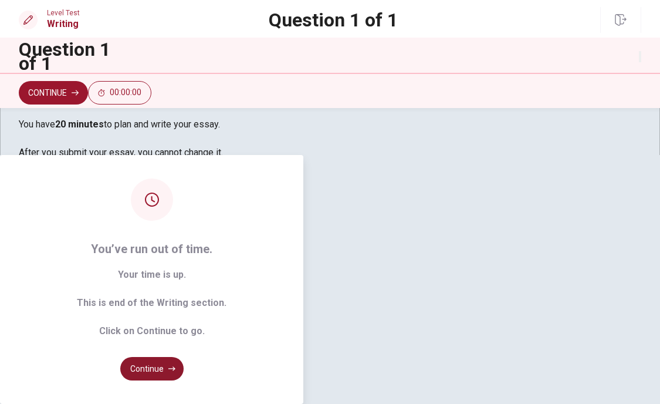
type textarea "The Importance or Value of cultural Exchange Programs in Schools More cultural …"
click at [184, 357] on button "Continue" at bounding box center [151, 368] width 63 height 23
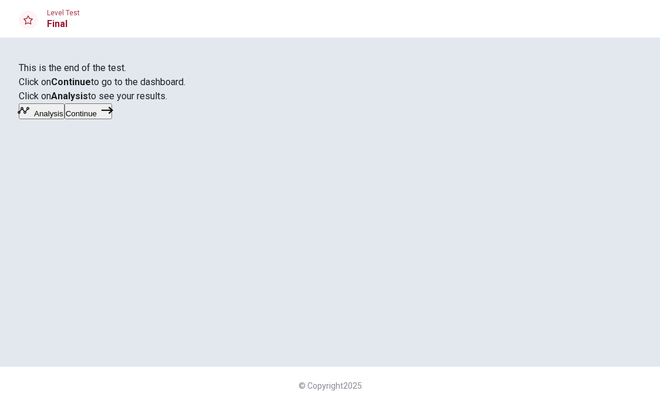
scroll to position [23, 0]
click at [112, 119] on button "Continue" at bounding box center [89, 111] width 48 height 16
